Goal: Leave review/rating: Share an evaluation or opinion about a product, service, or content

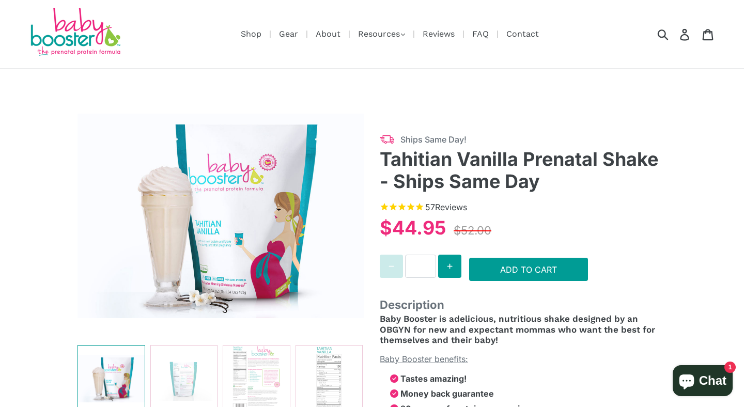
select select "******"
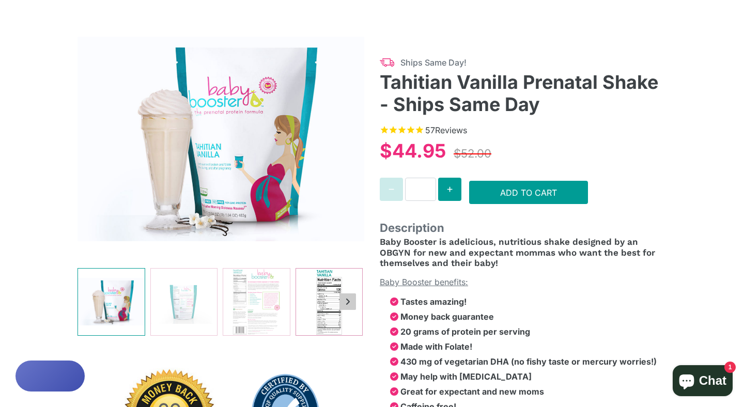
scroll to position [102, 0]
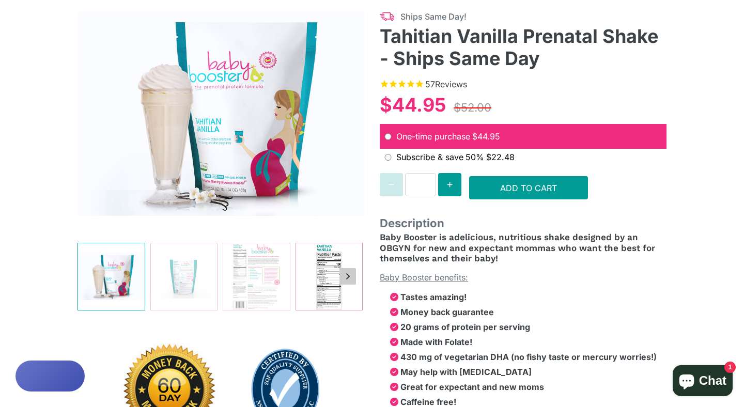
click at [330, 271] on img at bounding box center [329, 276] width 67 height 67
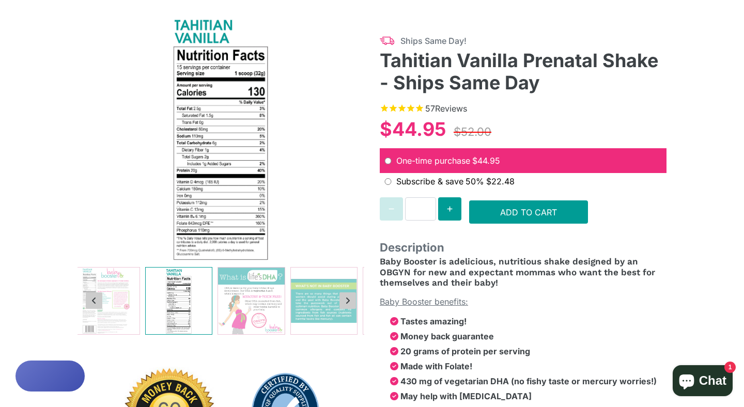
click at [194, 270] on img at bounding box center [179, 301] width 67 height 67
click at [111, 281] on img at bounding box center [106, 301] width 67 height 67
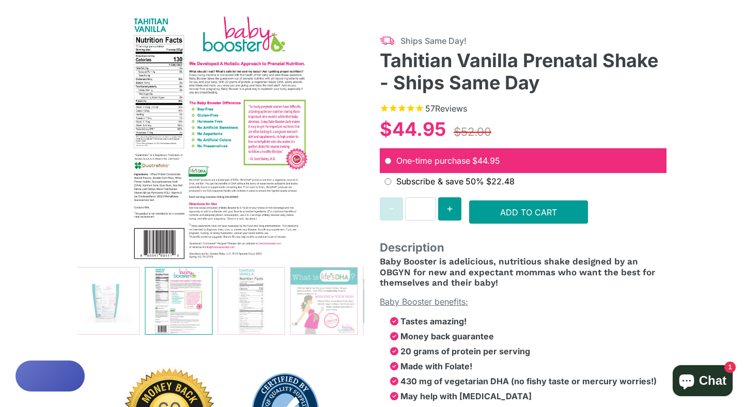
click at [208, 192] on img at bounding box center [220, 138] width 287 height 248
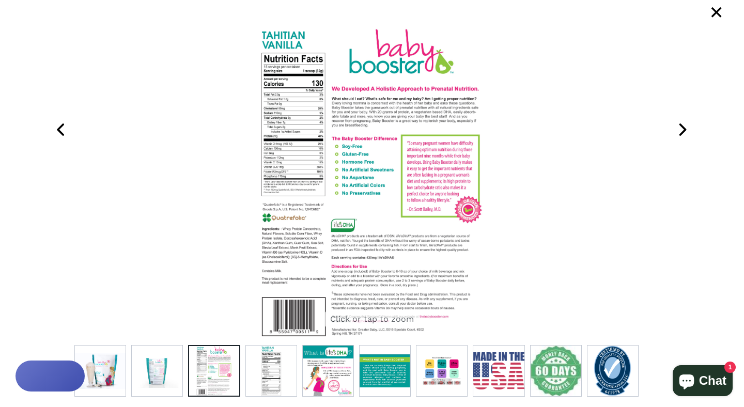
click at [369, 286] on img at bounding box center [372, 183] width 226 height 314
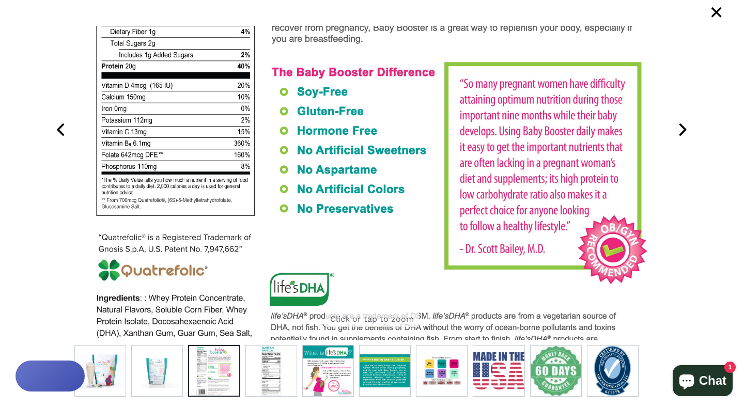
click at [150, 309] on img at bounding box center [371, 182] width 565 height 785
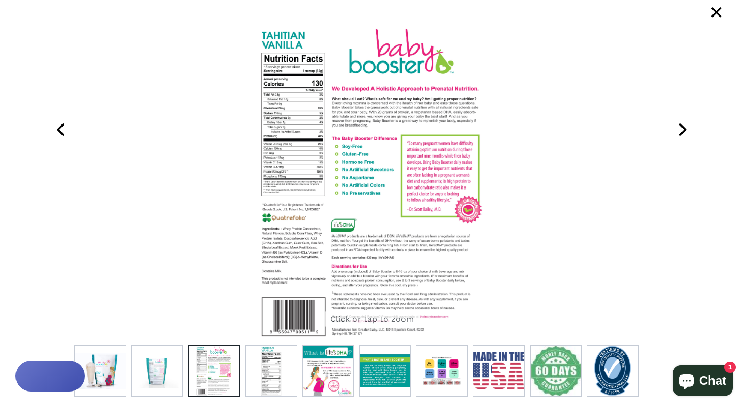
click at [280, 260] on img at bounding box center [372, 183] width 226 height 314
click at [290, 254] on img at bounding box center [372, 183] width 226 height 314
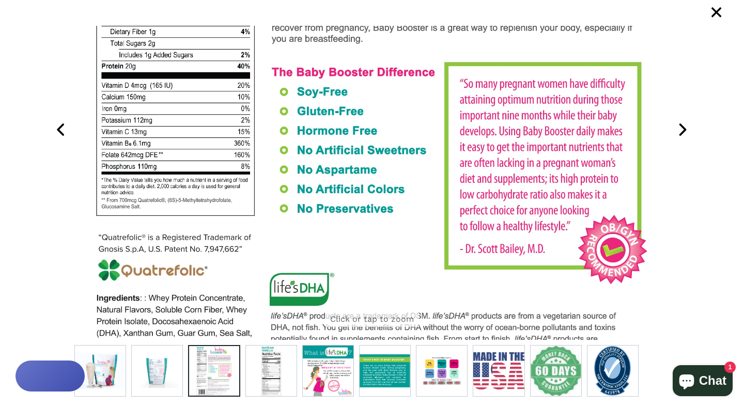
click at [49, 91] on div "× Click or tap to zoom" at bounding box center [372, 203] width 744 height 407
click at [719, 14] on span "×" at bounding box center [716, 13] width 26 height 26
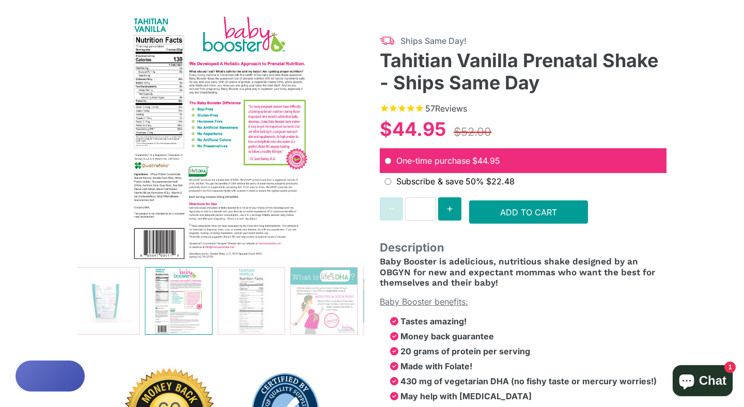
click at [164, 75] on img at bounding box center [220, 138] width 287 height 248
